Goal: Task Accomplishment & Management: Manage account settings

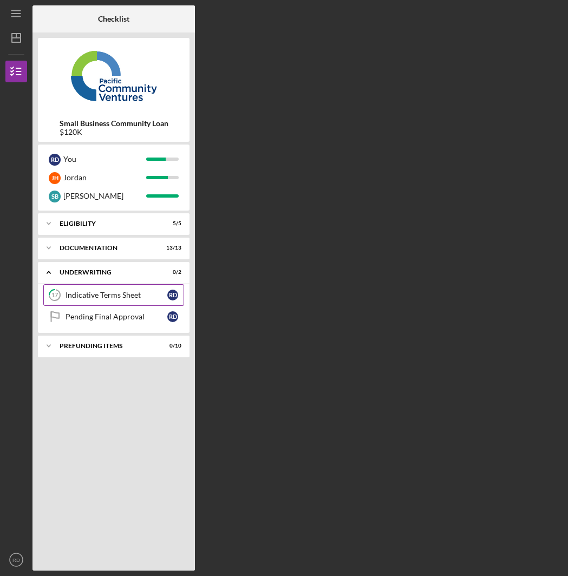
click at [122, 293] on div "Indicative Terms Sheet" at bounding box center [117, 295] width 102 height 9
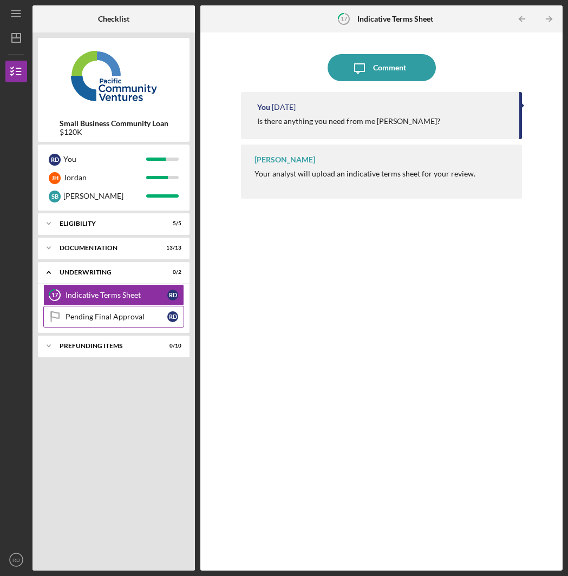
click at [136, 326] on link "Pending Final Approval Pending Final Approval R D" at bounding box center [113, 317] width 141 height 22
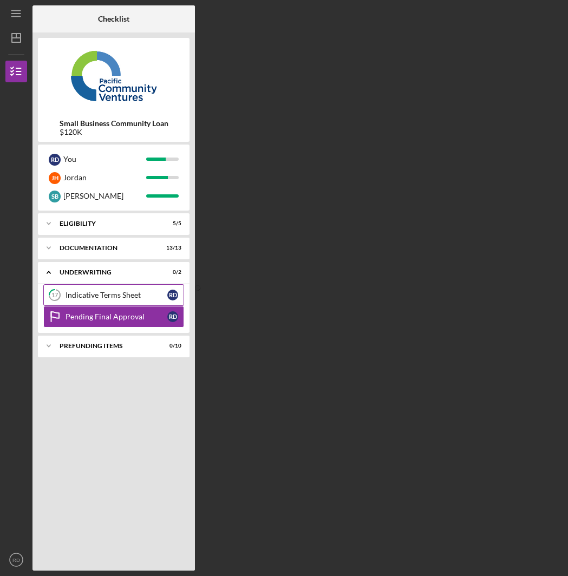
click at [130, 294] on div "Indicative Terms Sheet" at bounding box center [117, 295] width 102 height 9
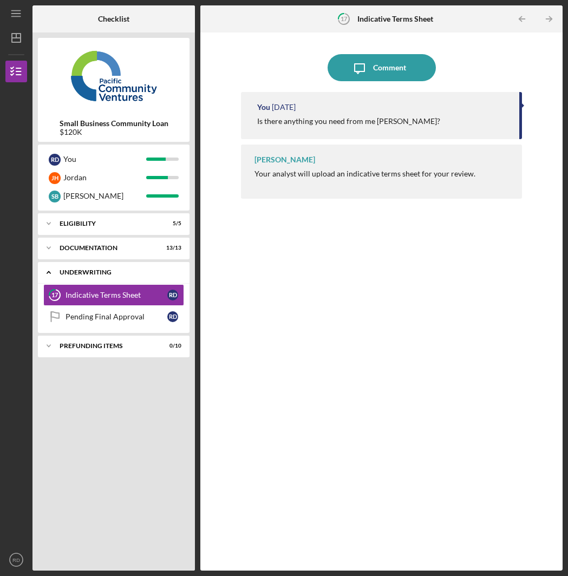
click at [80, 274] on div "Underwriting" at bounding box center [118, 272] width 116 height 7
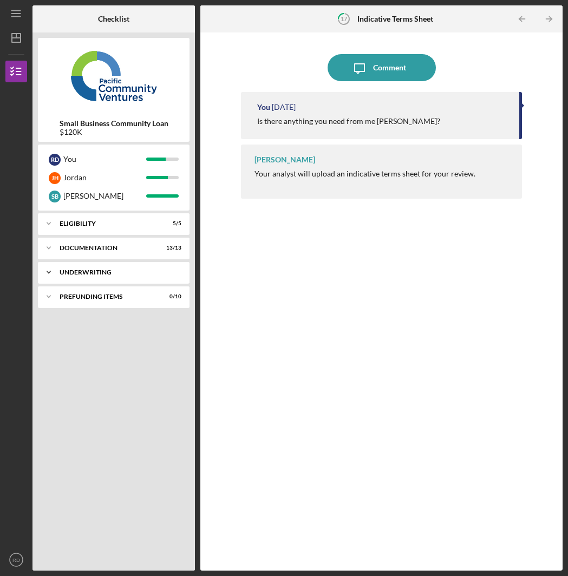
click at [80, 274] on div "Underwriting" at bounding box center [118, 272] width 116 height 7
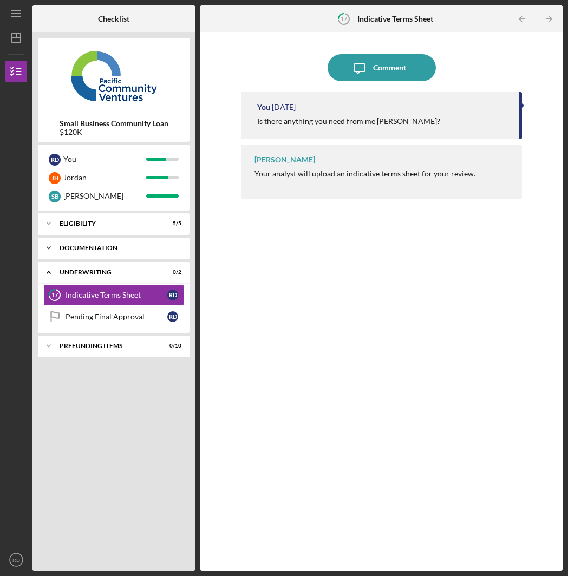
click at [114, 249] on div "Documentation" at bounding box center [118, 248] width 116 height 7
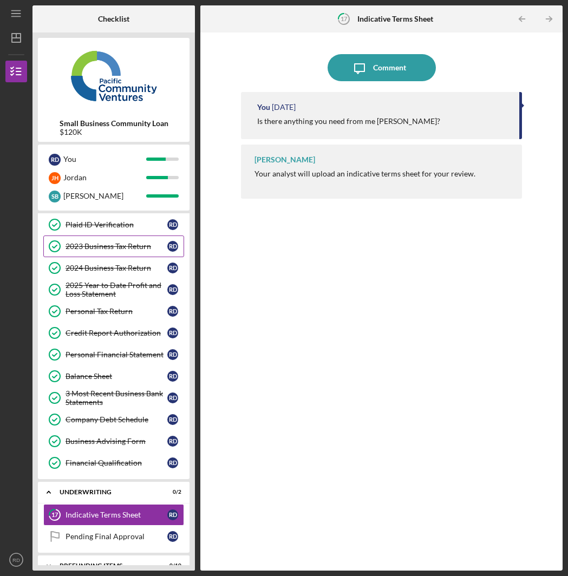
scroll to position [85, 0]
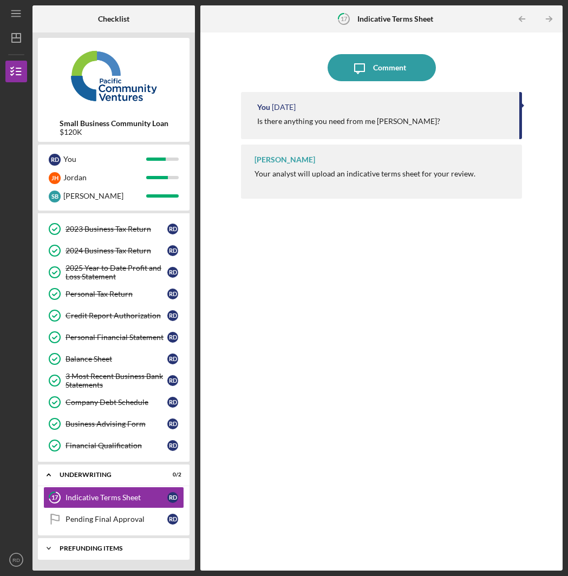
click at [119, 555] on div "Icon/Expander Prefunding Items 0 / 10" at bounding box center [114, 549] width 152 height 22
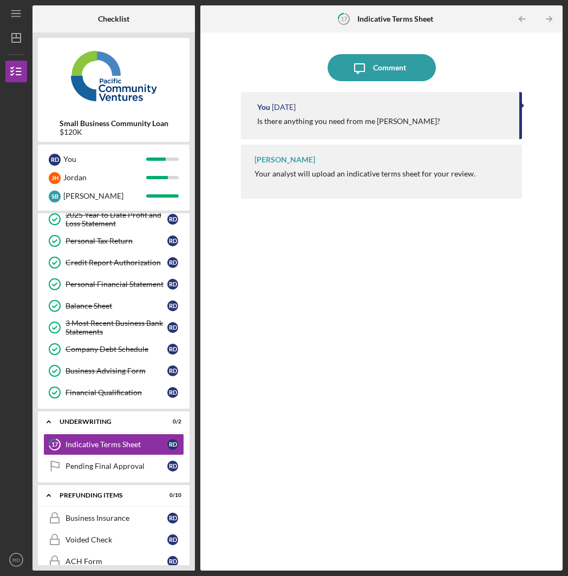
scroll to position [141, 0]
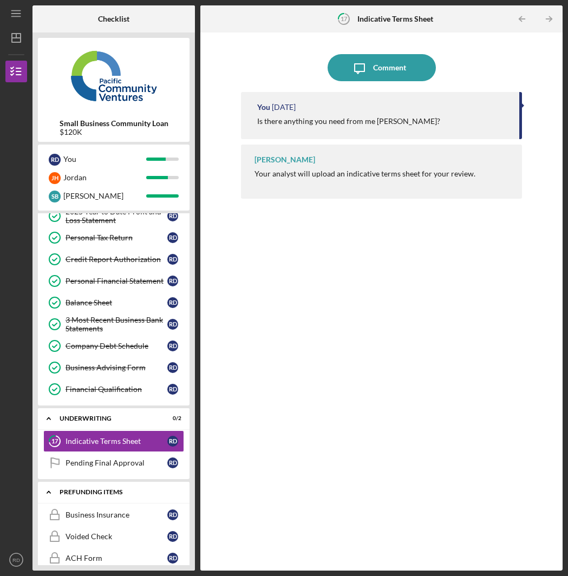
click at [82, 496] on div "Icon/Expander Prefunding Items 0 / 10" at bounding box center [114, 493] width 152 height 22
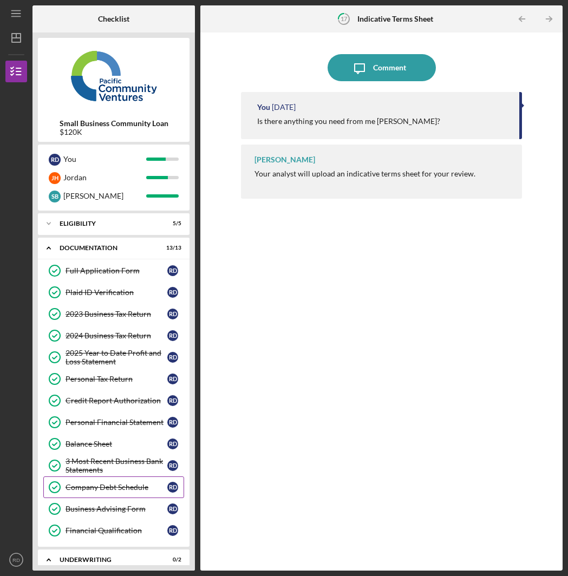
scroll to position [85, 0]
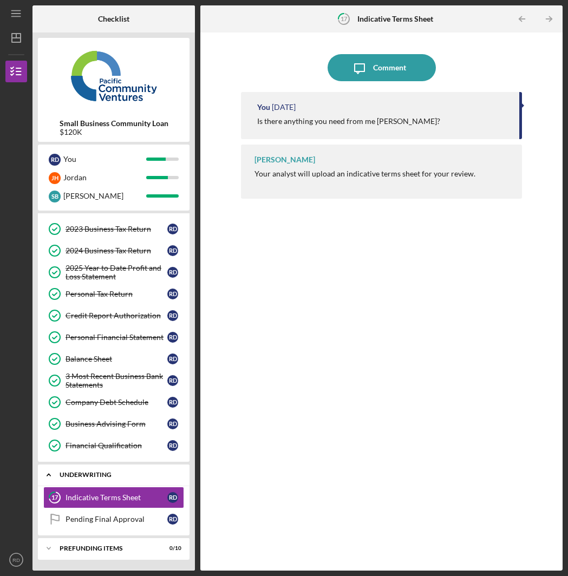
click at [123, 482] on div "Icon/Expander Underwriting 0 / 2" at bounding box center [114, 475] width 152 height 22
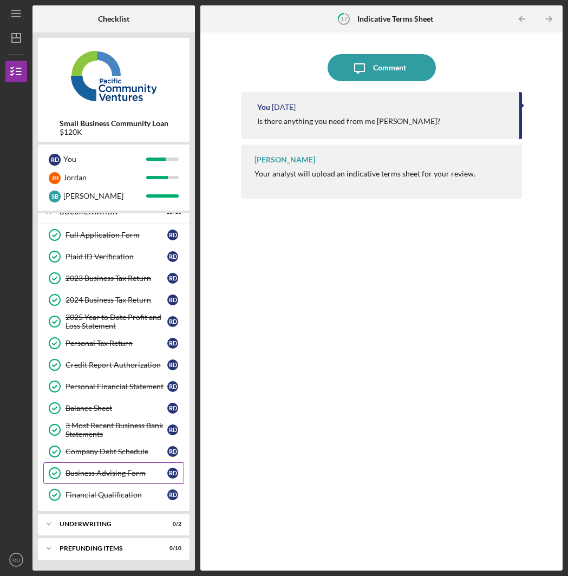
scroll to position [36, 0]
click at [108, 527] on div "Underwriting" at bounding box center [118, 524] width 116 height 7
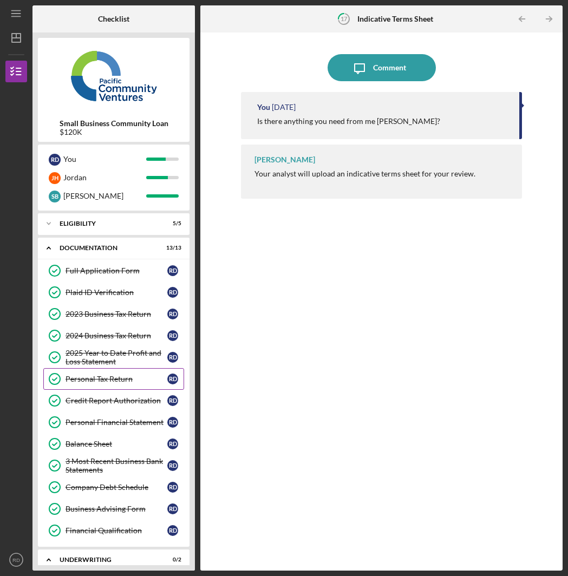
scroll to position [85, 0]
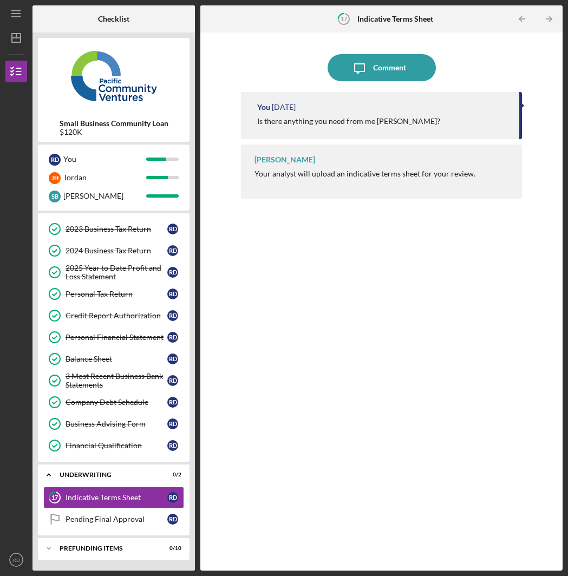
click at [421, 349] on div "You [DATE] Is there anything you need from me [PERSON_NAME]? [PERSON_NAME] Your…" at bounding box center [381, 323] width 281 height 463
click at [139, 517] on div "Pending Final Approval" at bounding box center [117, 519] width 102 height 9
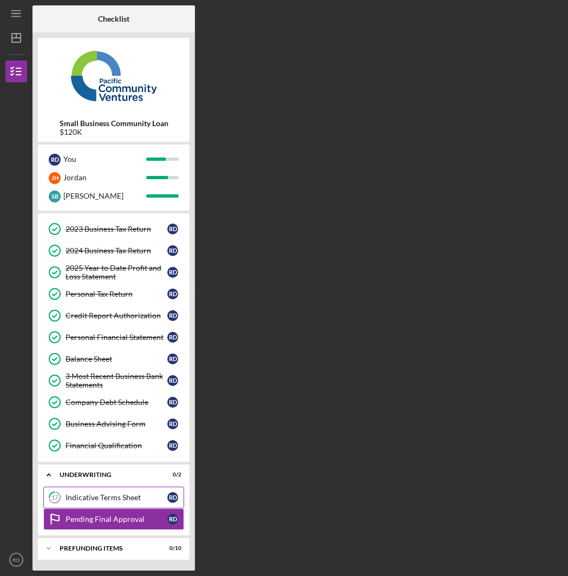
click at [136, 499] on div "Indicative Terms Sheet" at bounding box center [117, 497] width 102 height 9
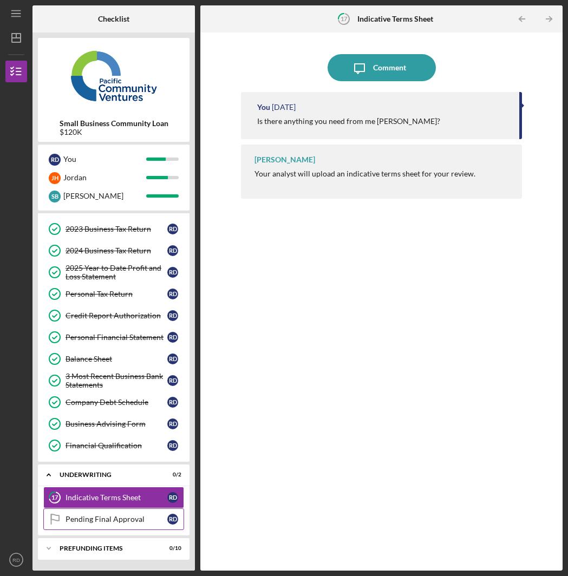
click at [125, 521] on div "Pending Final Approval" at bounding box center [117, 519] width 102 height 9
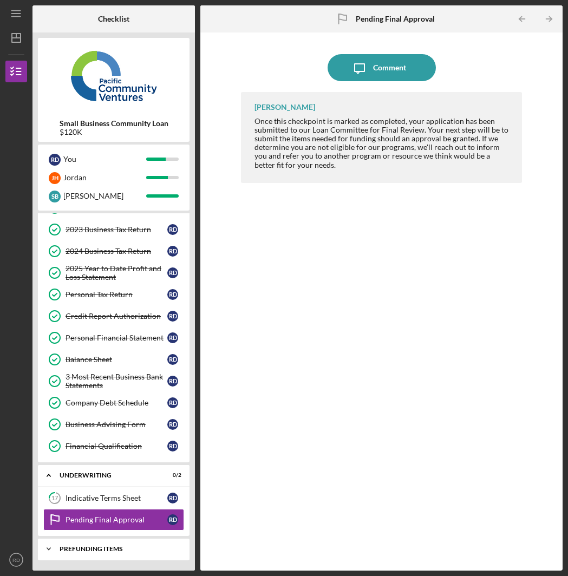
click at [97, 553] on div "Icon/Expander Prefunding Items 0 / 10" at bounding box center [114, 549] width 152 height 22
click at [75, 483] on div "Icon/Expander Underwriting 0 / 2" at bounding box center [114, 476] width 152 height 22
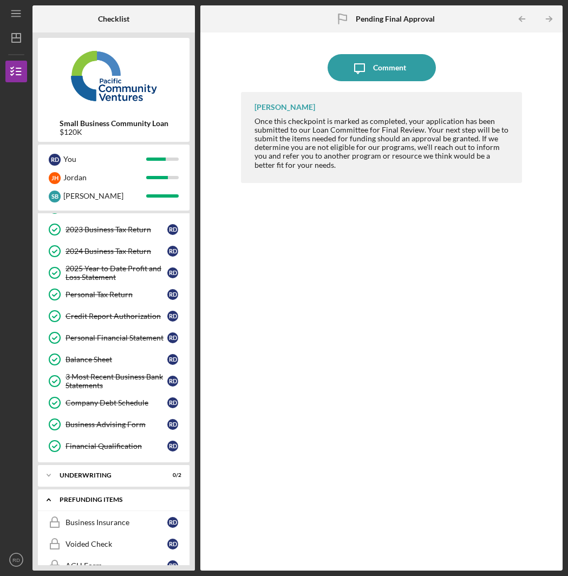
click at [105, 501] on div "Prefunding Items" at bounding box center [118, 500] width 116 height 7
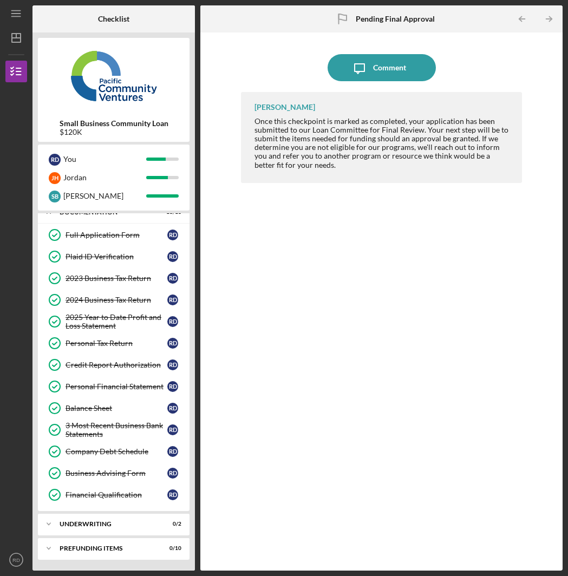
scroll to position [34, 0]
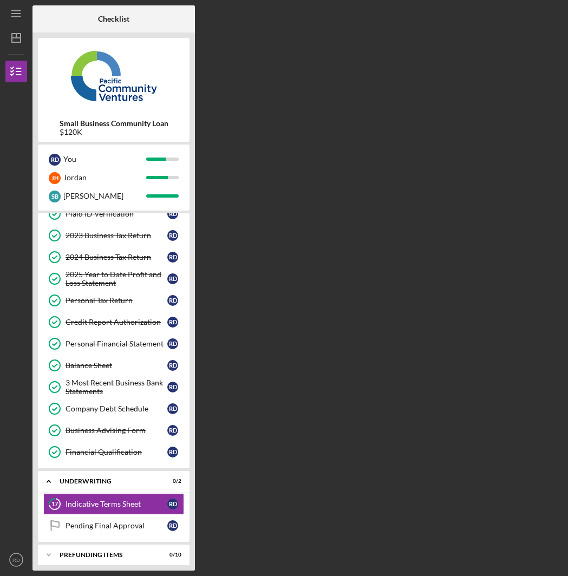
scroll to position [85, 0]
